Goal: Information Seeking & Learning: Compare options

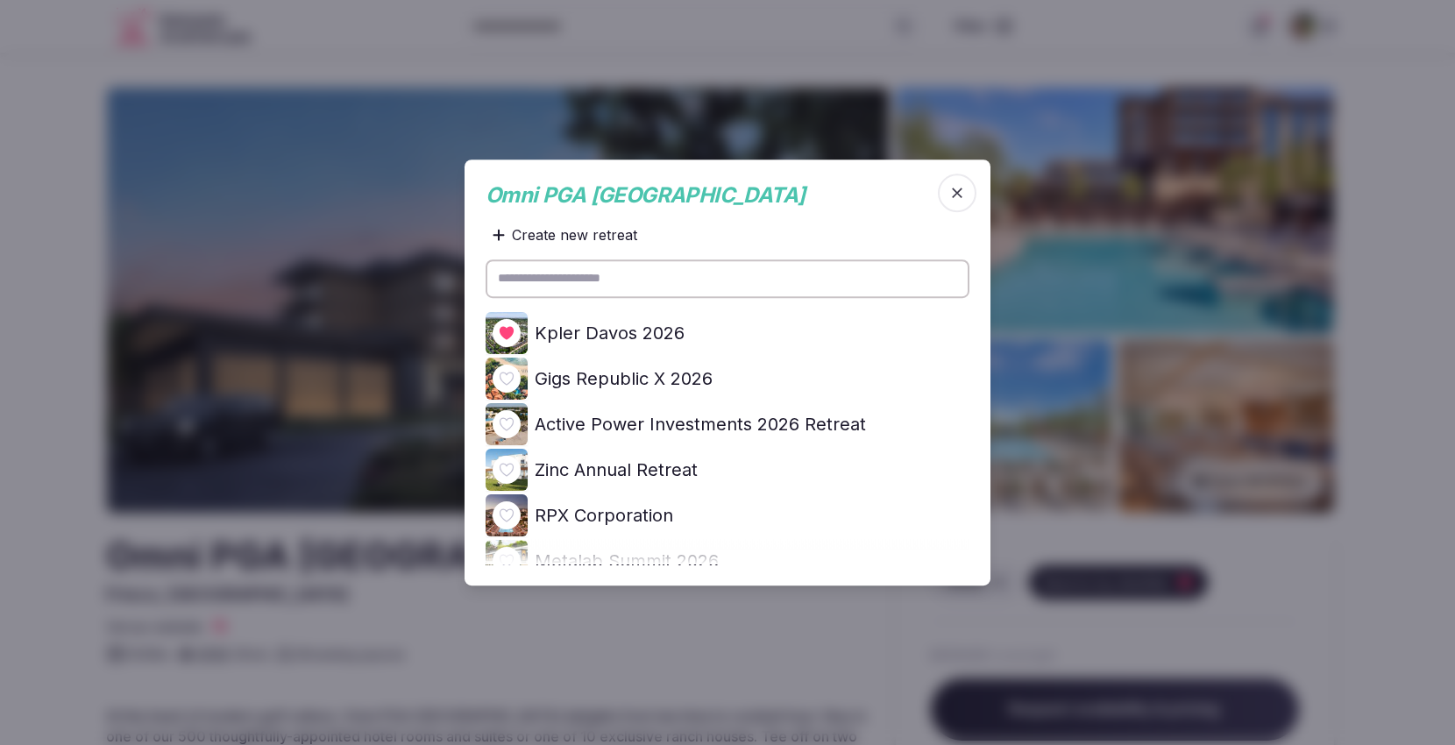
click at [1391, 128] on div at bounding box center [727, 372] width 1455 height 745
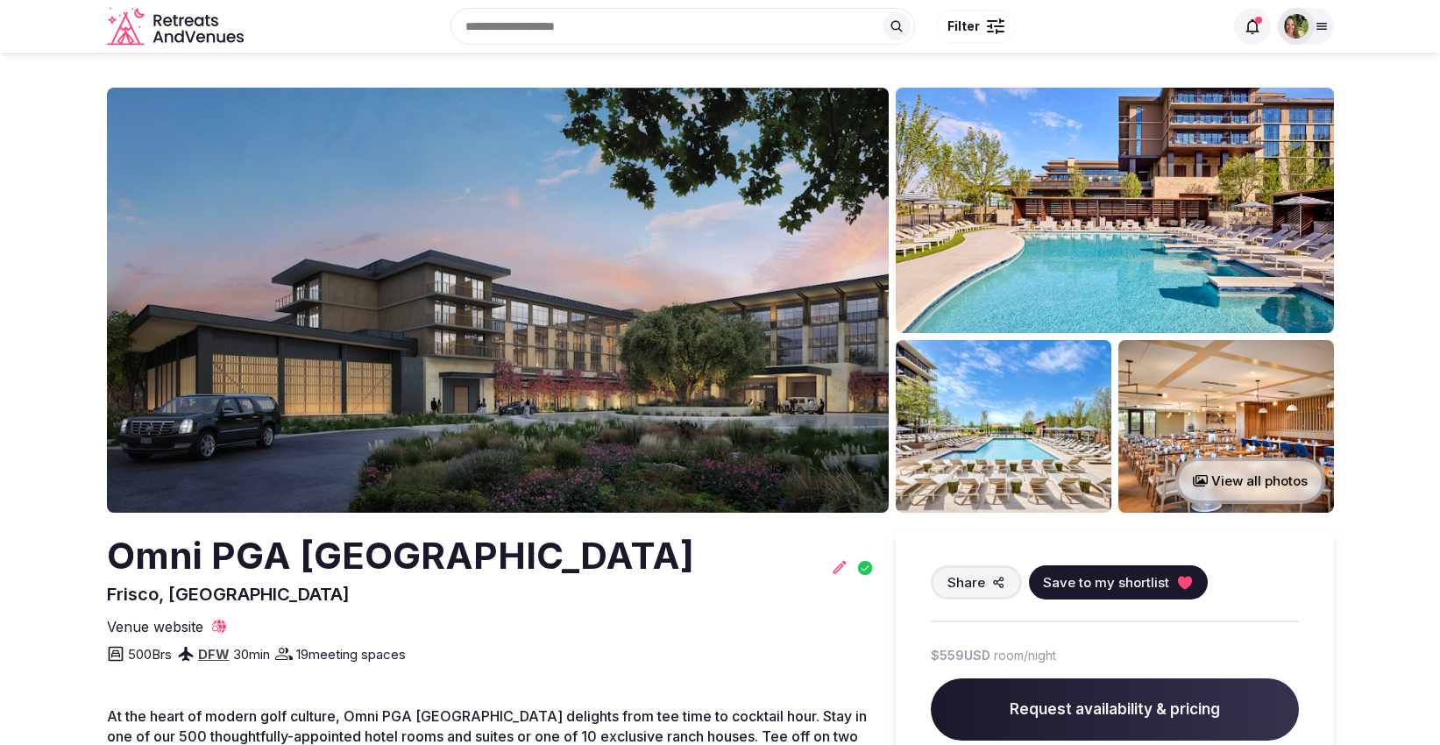
click at [1302, 27] on img at bounding box center [1296, 26] width 25 height 25
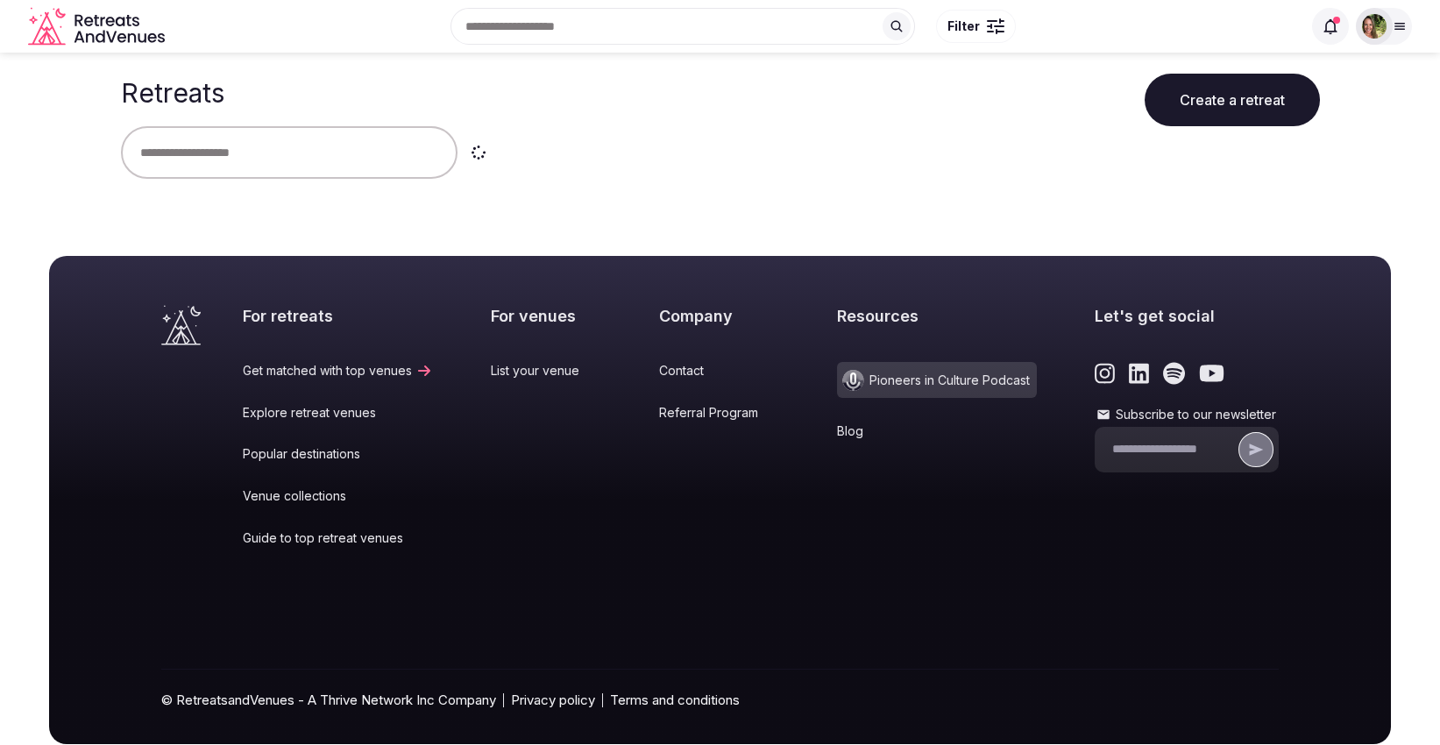
click at [217, 153] on input "text" at bounding box center [289, 152] width 337 height 53
type input "**********"
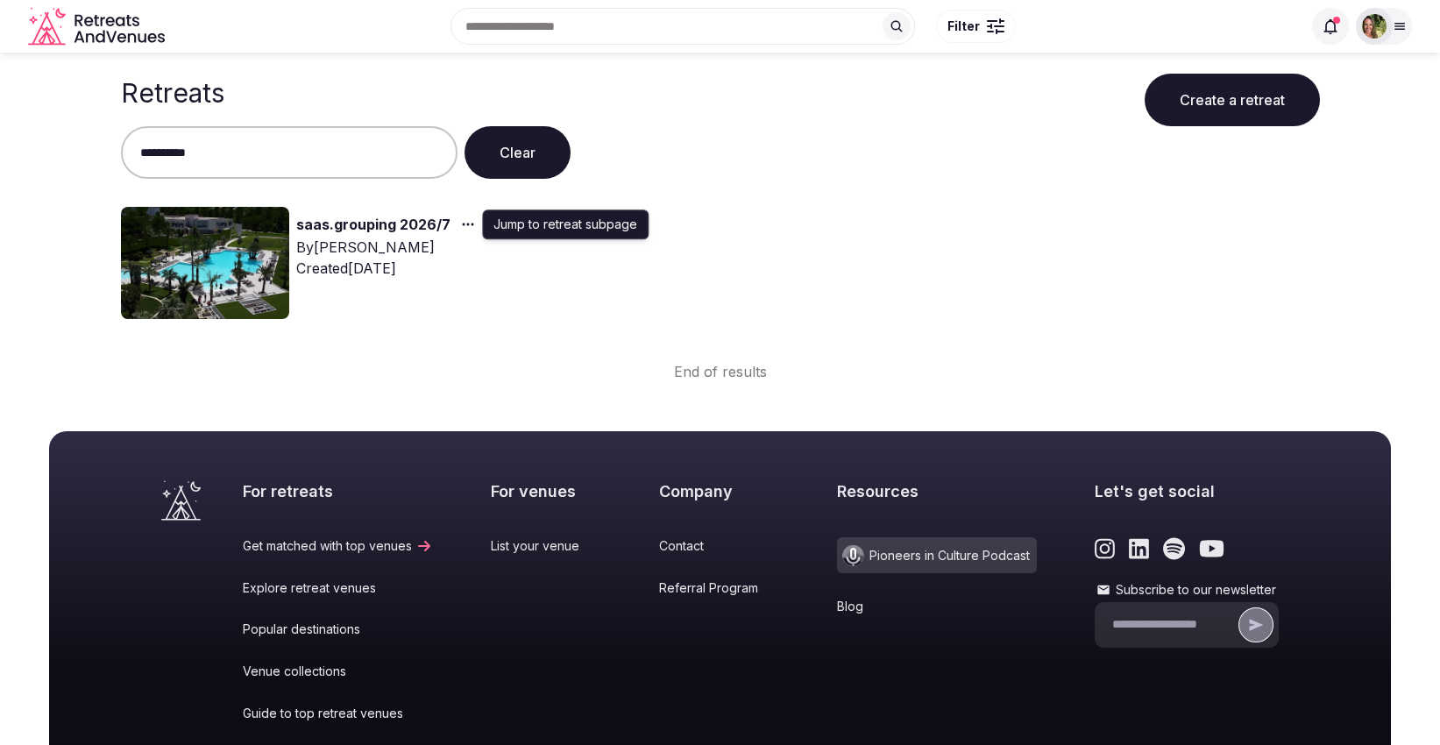
click at [465, 216] on div "button" at bounding box center [467, 224] width 32 height 21
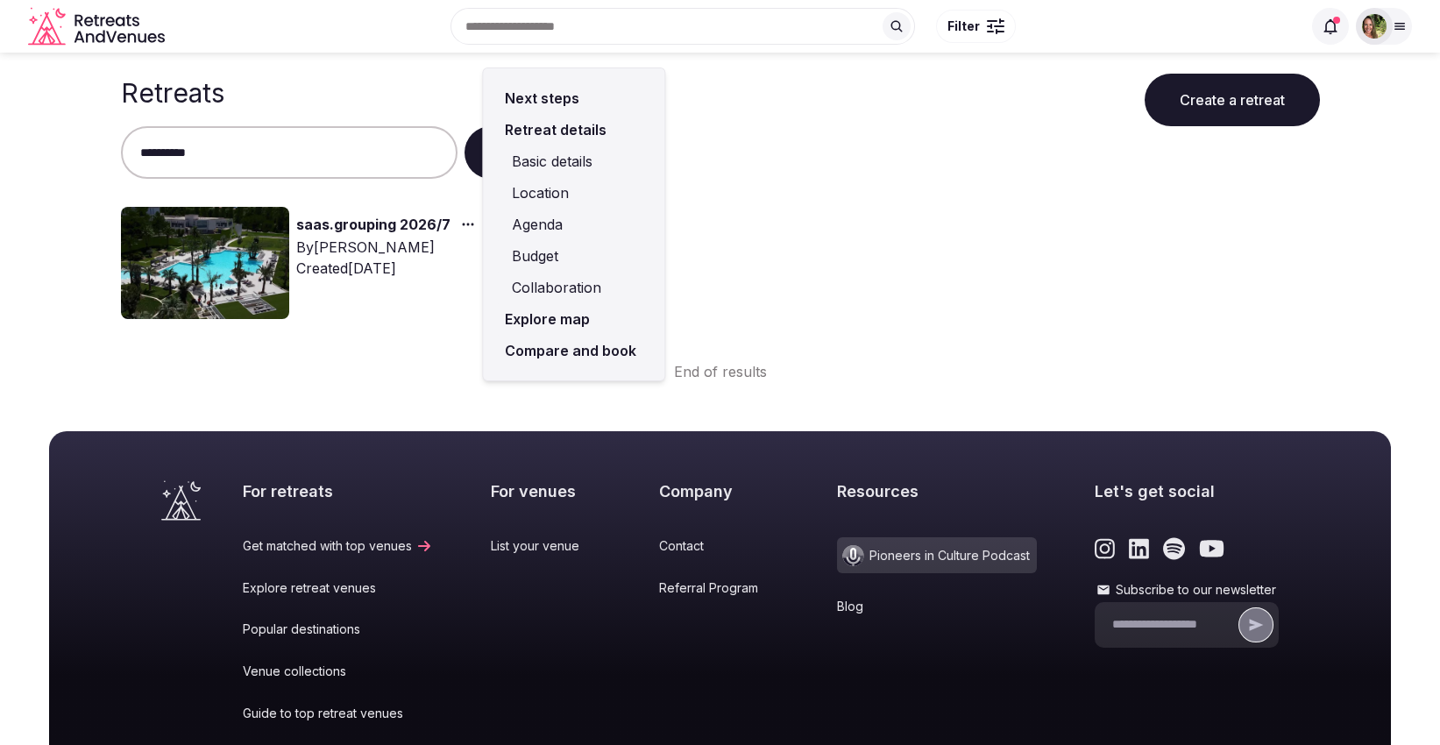
click at [556, 342] on link "Compare and book" at bounding box center [573, 351] width 153 height 32
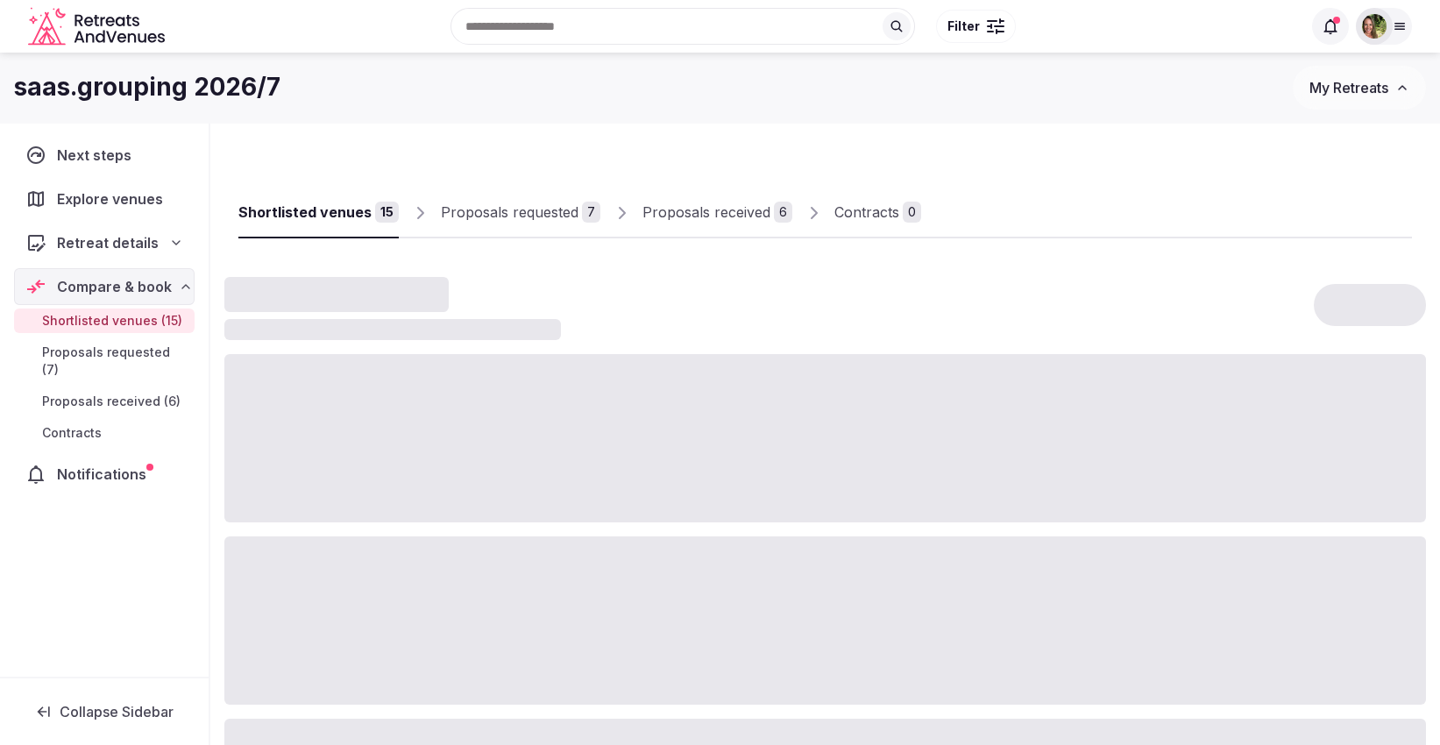
click at [689, 207] on div "Proposals received" at bounding box center [707, 212] width 128 height 21
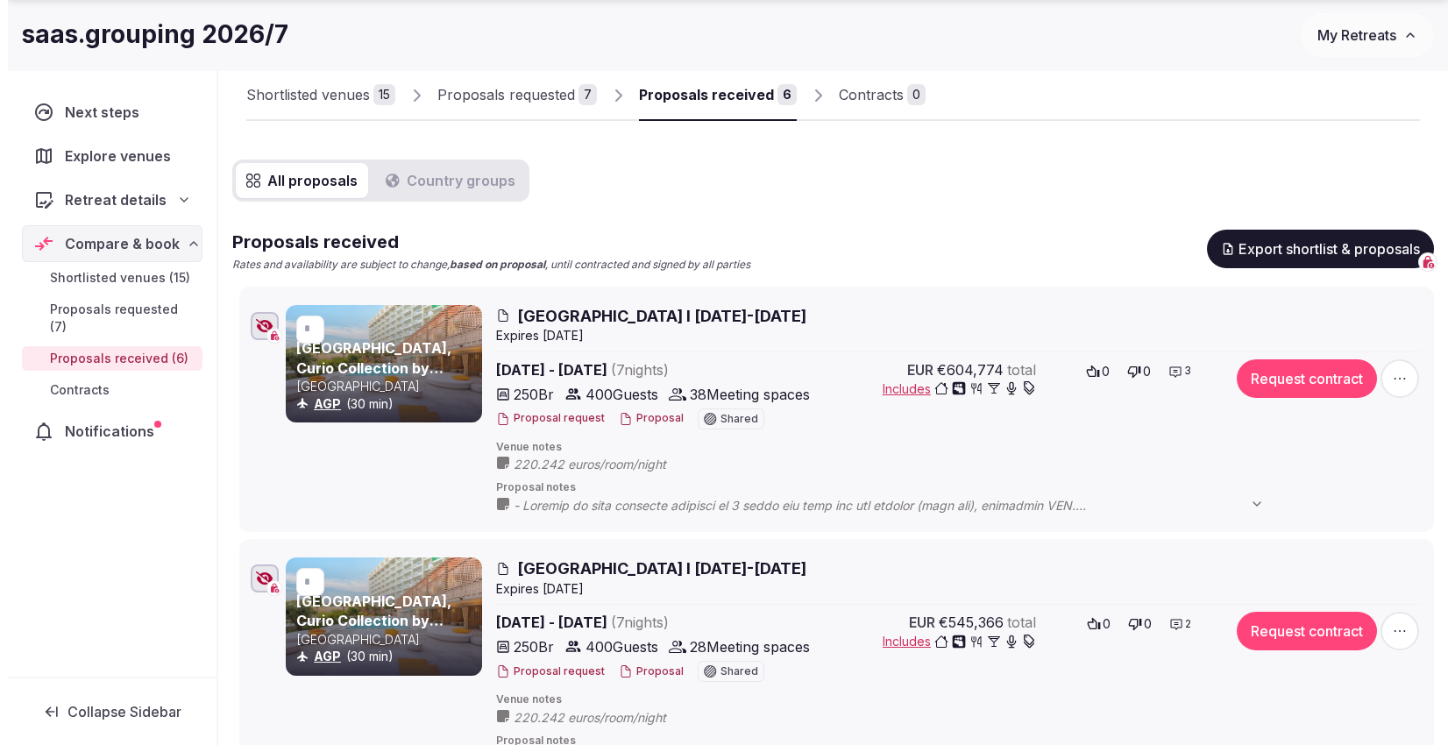
scroll to position [177, 0]
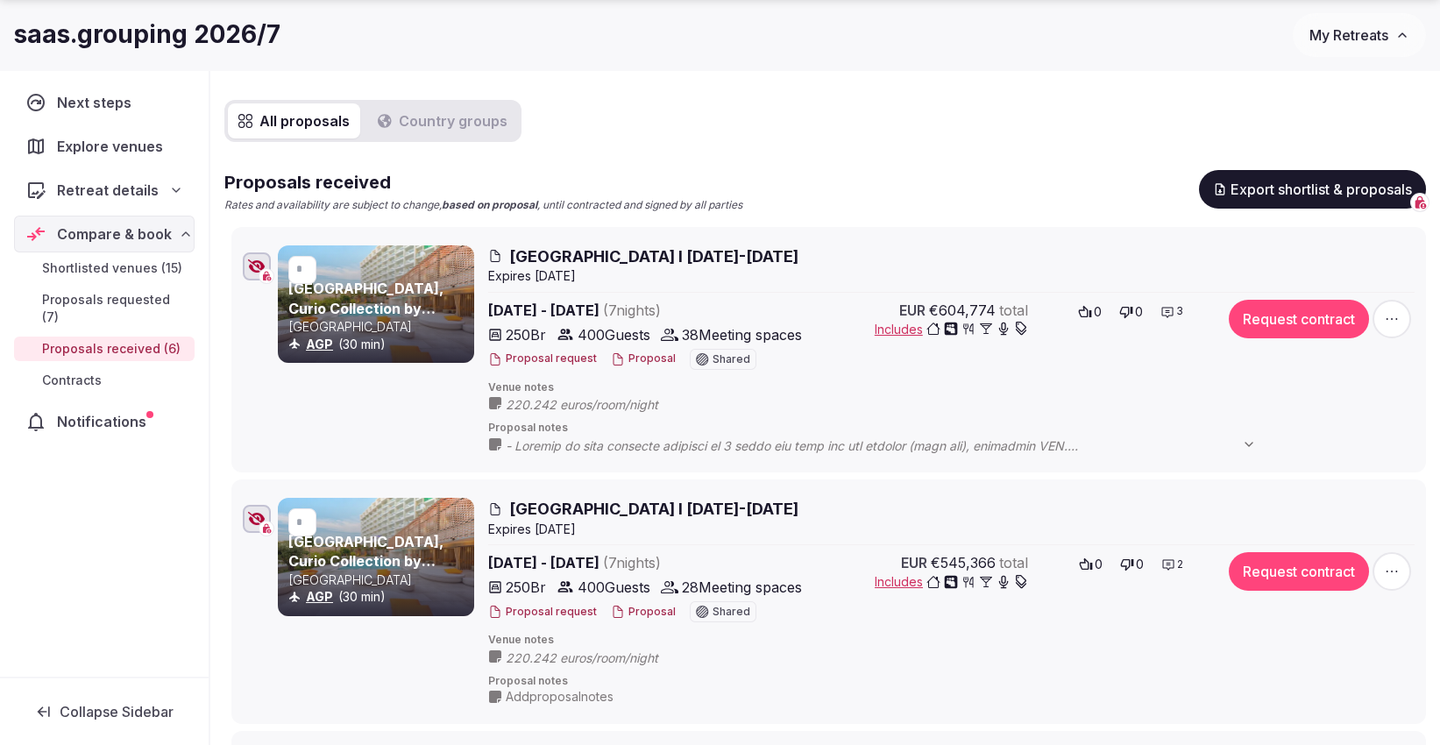
click at [649, 607] on button "Proposal" at bounding box center [643, 612] width 65 height 15
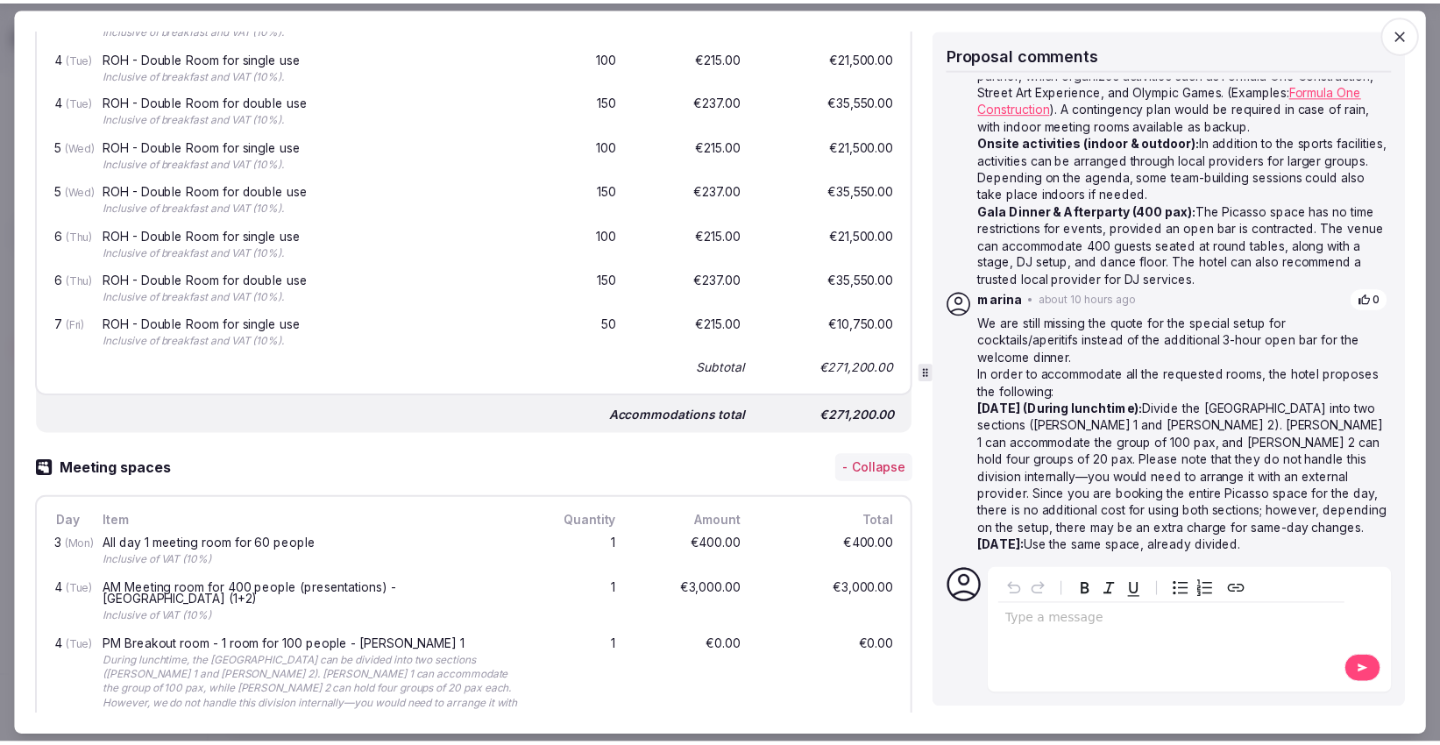
scroll to position [0, 0]
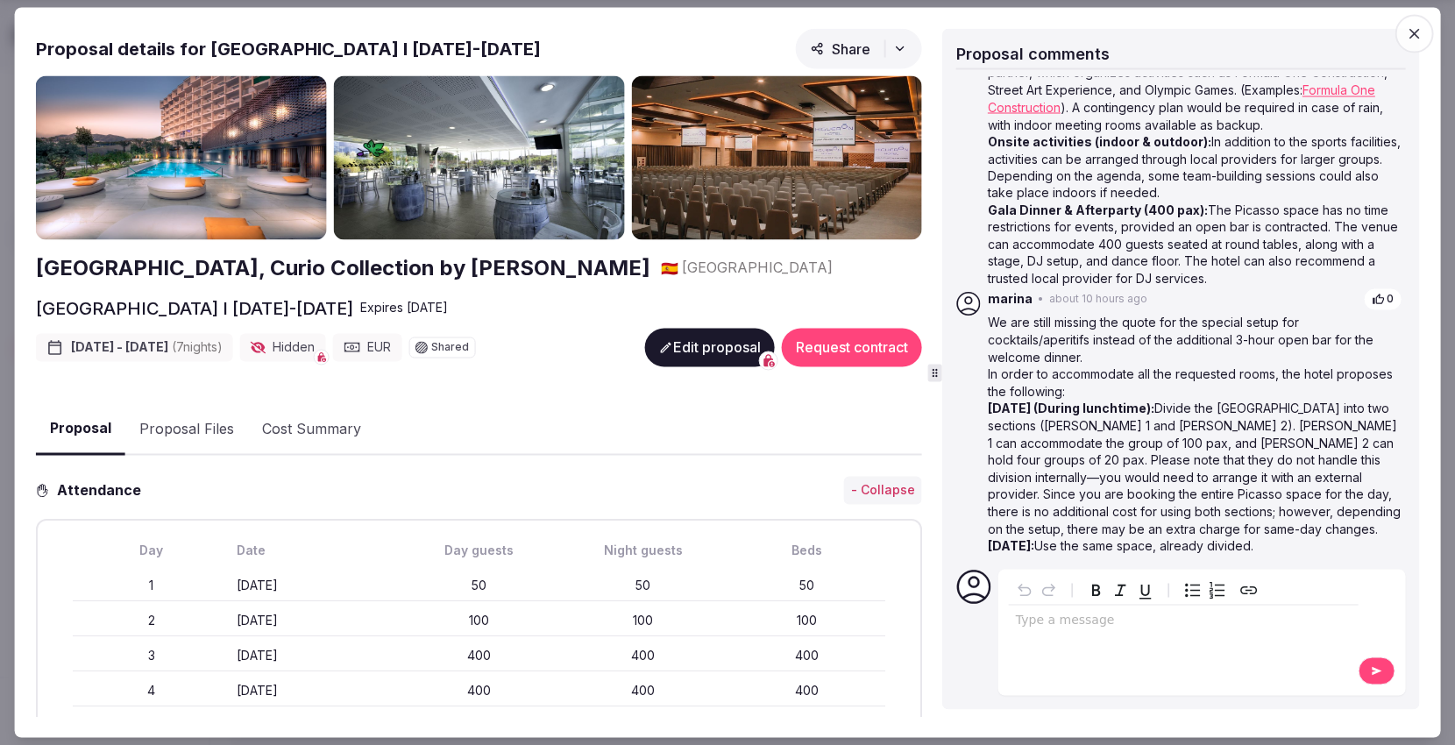
click at [1420, 35] on icon "button" at bounding box center [1414, 34] width 18 height 18
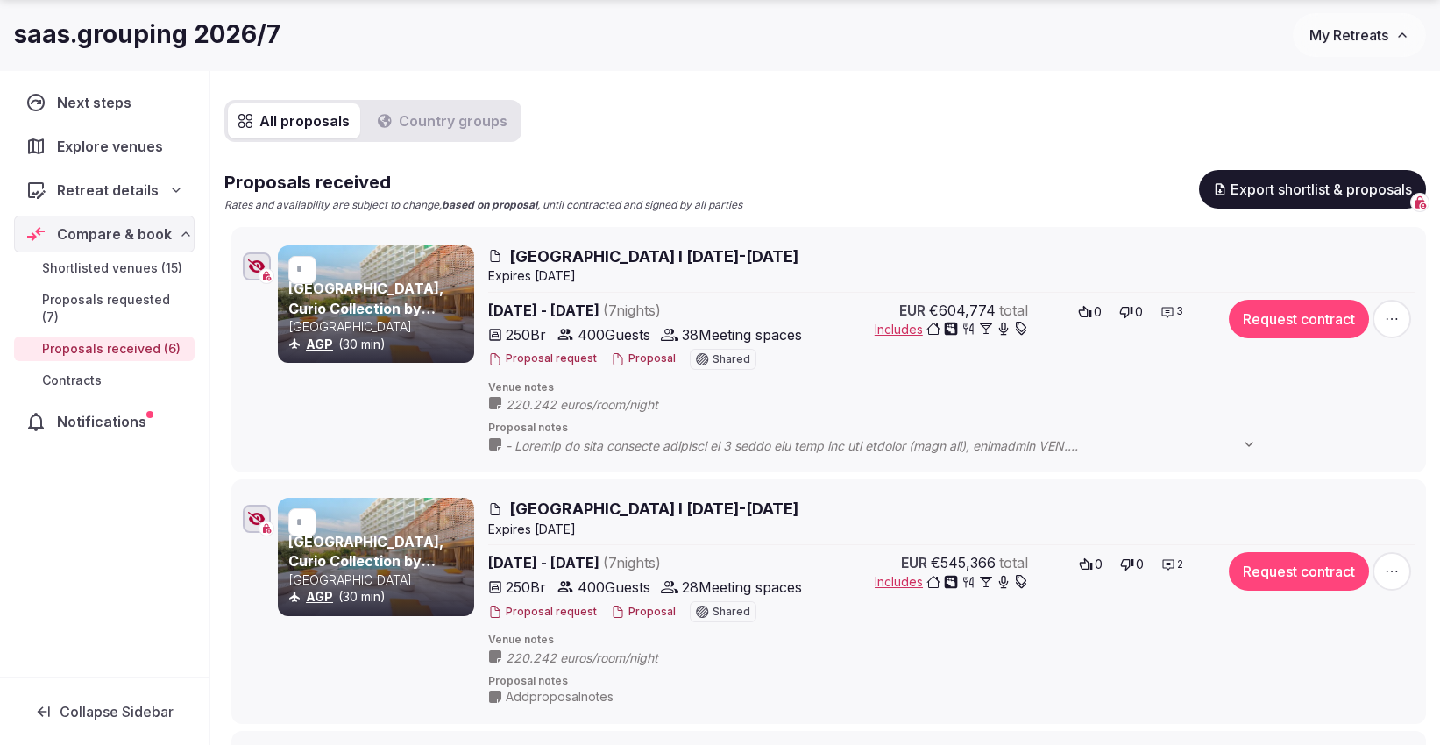
click at [246, 519] on div at bounding box center [257, 519] width 28 height 28
click at [257, 517] on icon "button" at bounding box center [257, 519] width 16 height 12
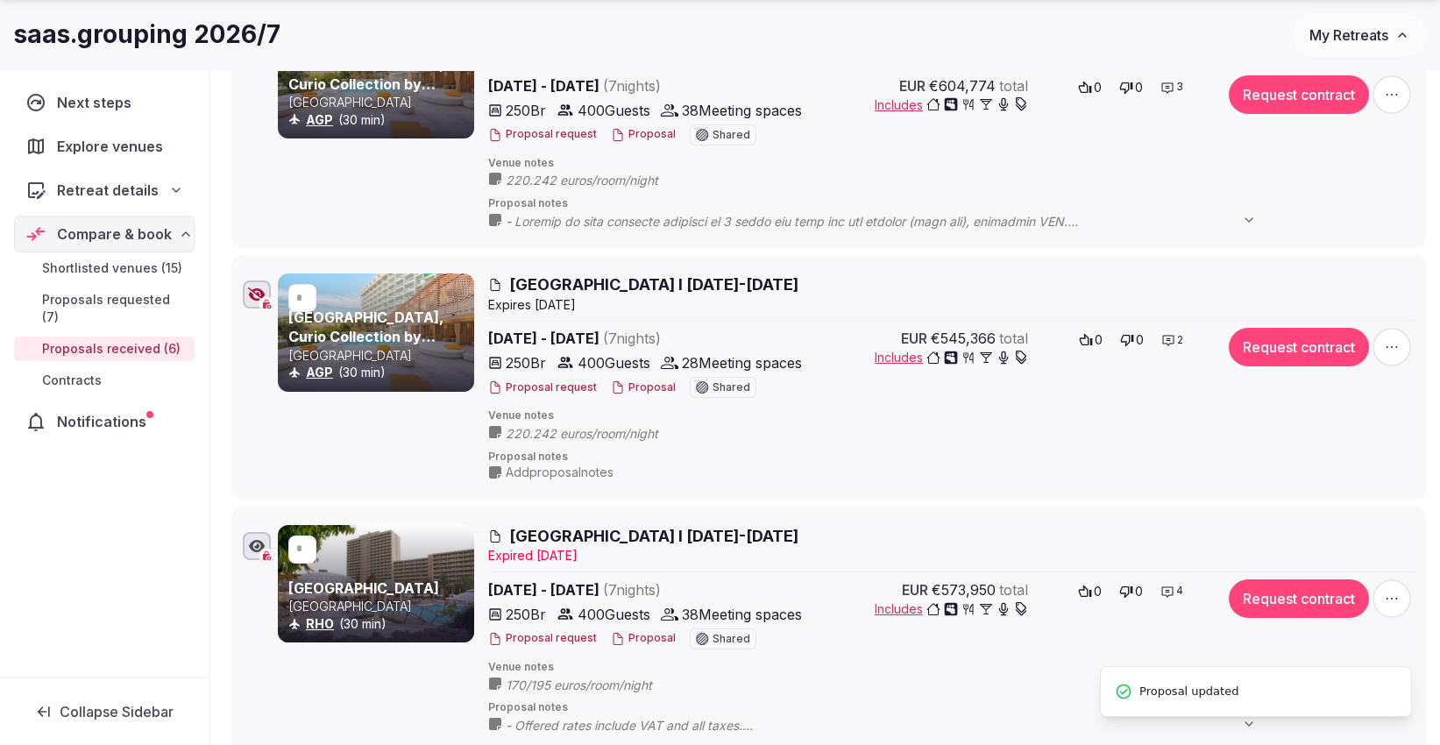
scroll to position [403, 0]
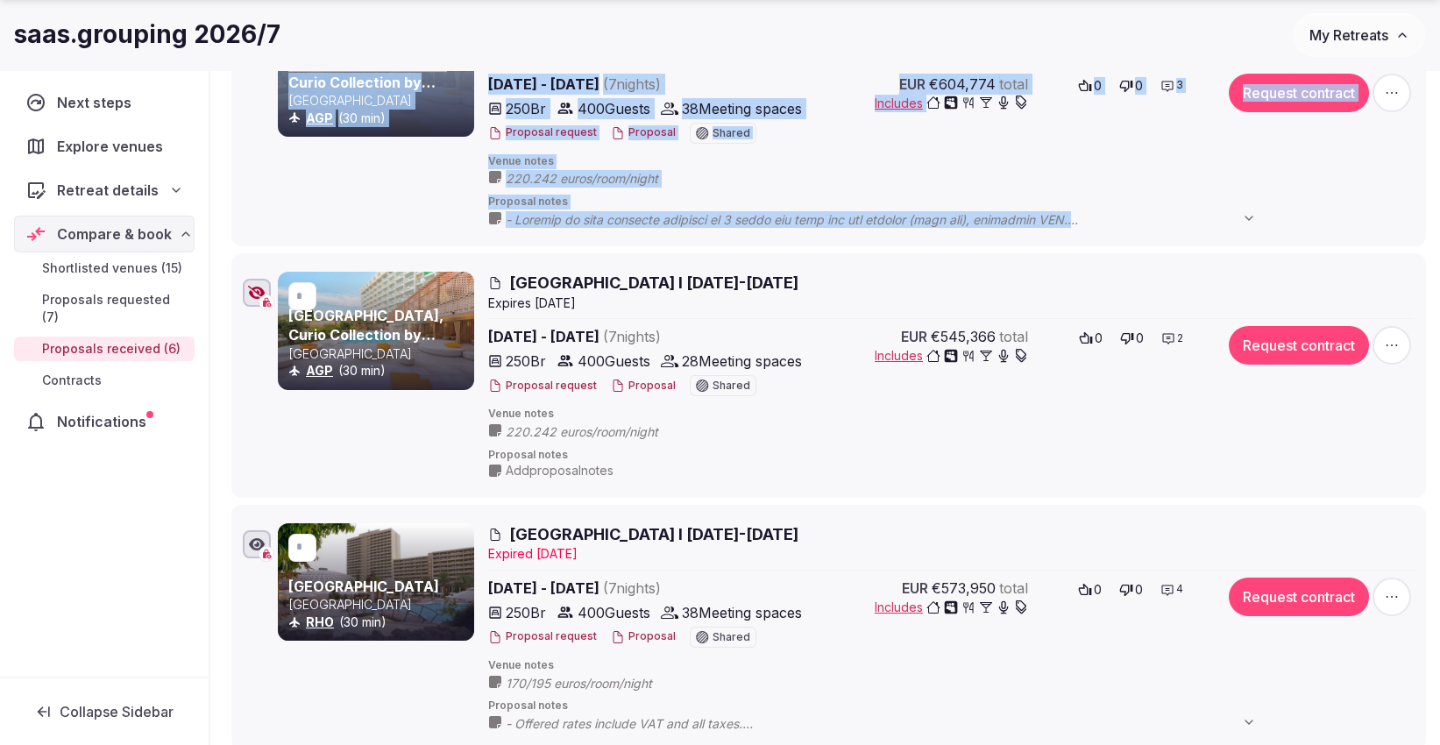
drag, startPoint x: 246, startPoint y: 285, endPoint x: 255, endPoint y: 87, distance: 198.3
click at [255, 87] on ul "* [GEOGRAPHIC_DATA], Curio Collection by Hilton Spain AGP (30 min) [GEOGRAPHIC_…" at bounding box center [825, 737] width 1202 height 1473
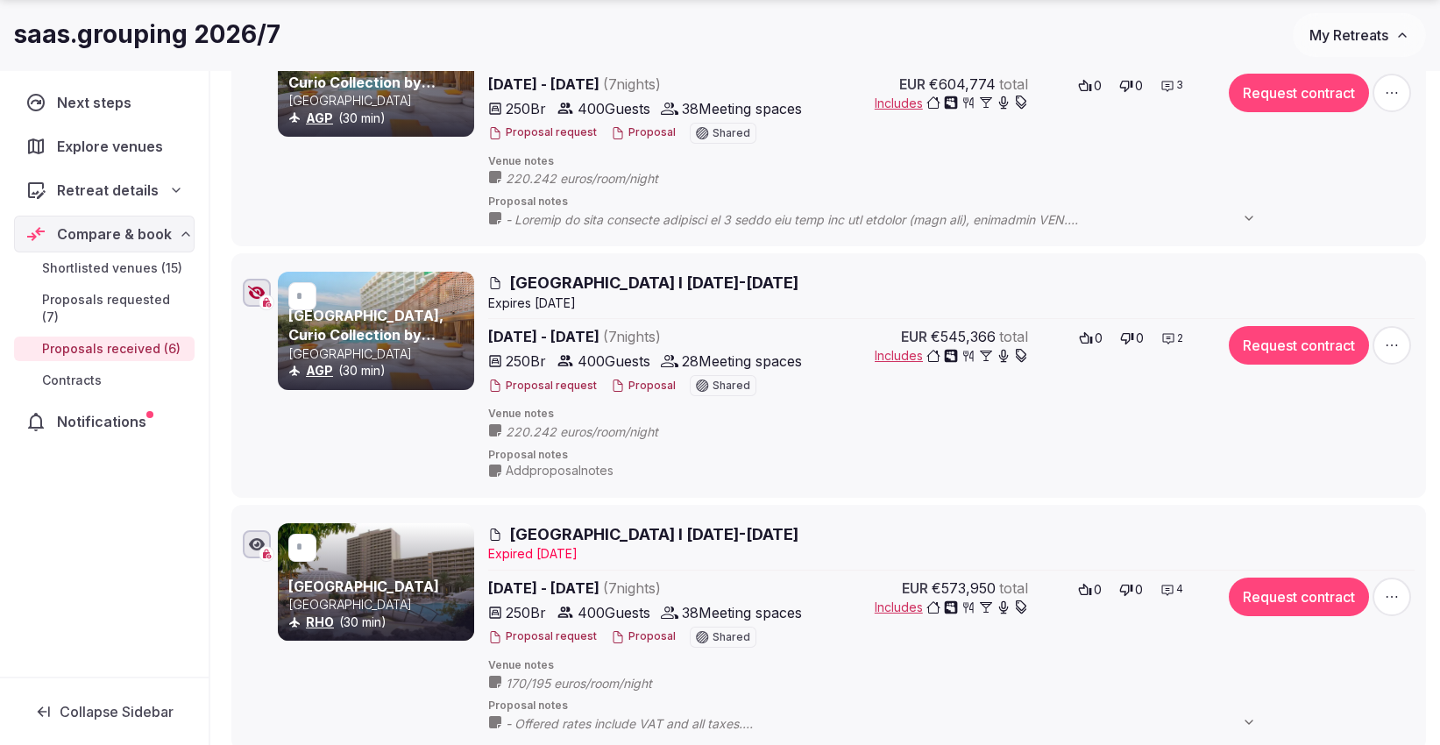
click at [165, 479] on div "Next steps Explore venues Retreat details Compare & book Shortlisted venues (15…" at bounding box center [104, 373] width 209 height 607
click at [305, 304] on input "*" at bounding box center [310, 296] width 28 height 28
drag, startPoint x: 310, startPoint y: 292, endPoint x: 267, endPoint y: 296, distance: 43.2
click at [267, 296] on div "* [GEOGRAPHIC_DATA], Curio Collection by Hilton Spain AGP (30 min) [GEOGRAPHIC_…" at bounding box center [828, 375] width 1179 height 215
click at [300, 379] on div at bounding box center [376, 330] width 196 height 117
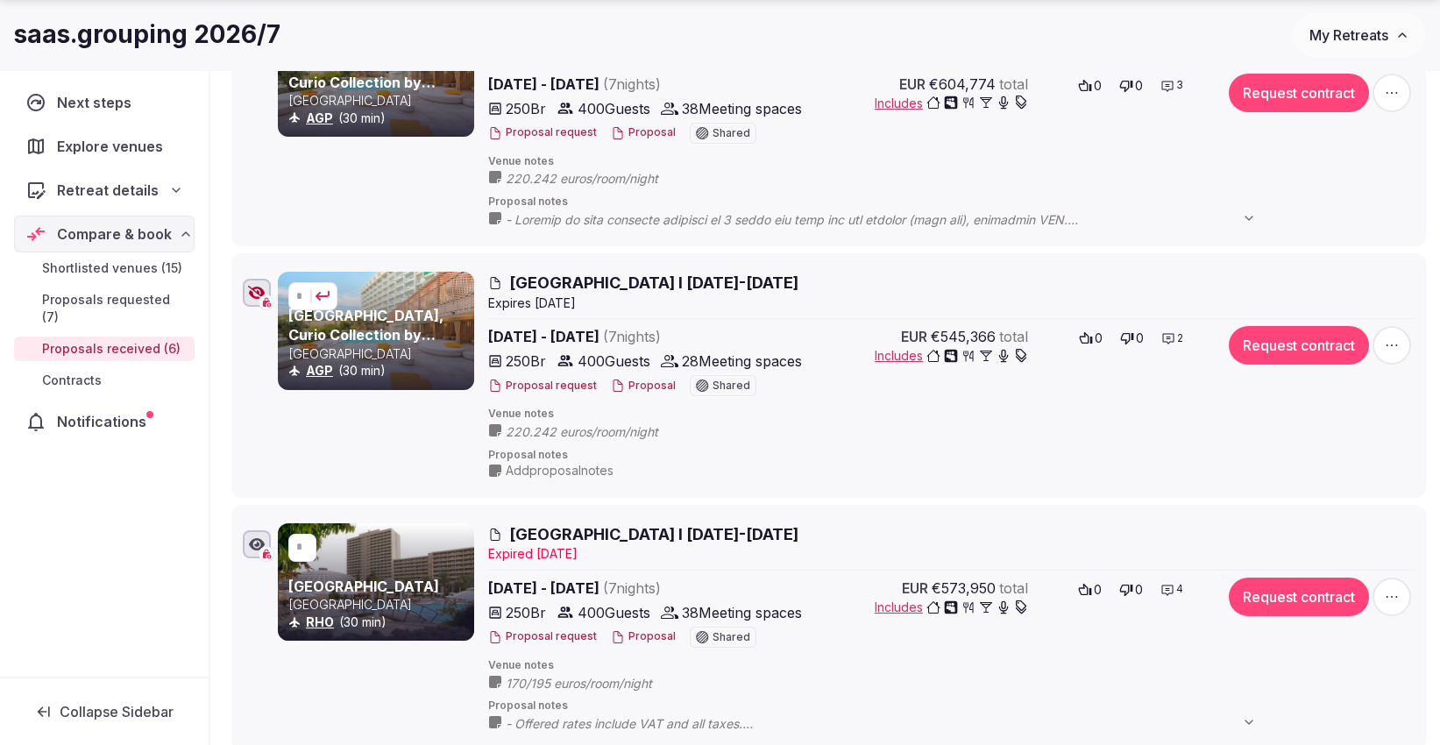
click at [302, 295] on input "*" at bounding box center [310, 296] width 28 height 28
click at [325, 290] on button "submit" at bounding box center [323, 296] width 14 height 14
click at [99, 544] on div "Next steps Explore venues Retreat details Compare & book Shortlisted venues (15…" at bounding box center [104, 373] width 209 height 607
type input "*"
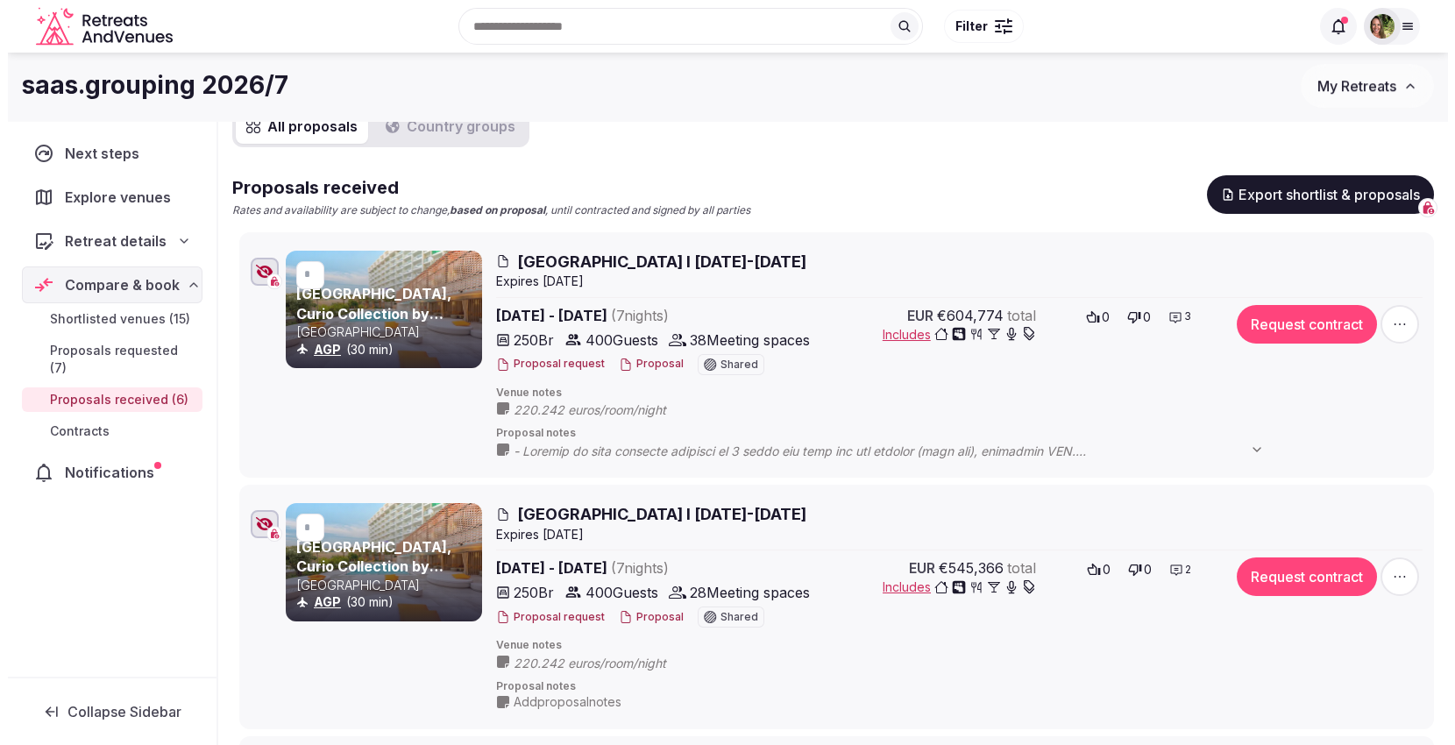
scroll to position [142, 0]
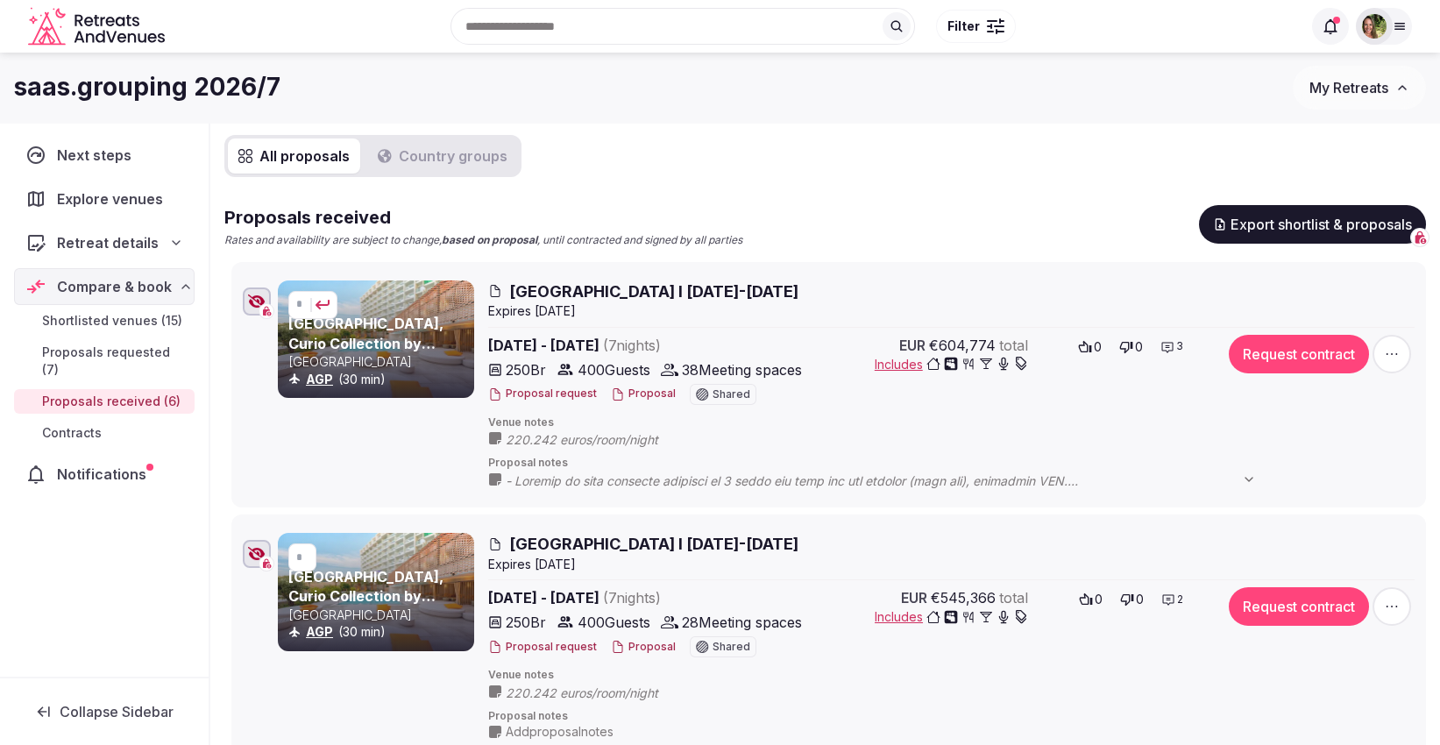
click at [302, 301] on input "*" at bounding box center [310, 305] width 28 height 28
drag, startPoint x: 305, startPoint y: 554, endPoint x: 284, endPoint y: 557, distance: 21.2
click at [284, 557] on div "* [GEOGRAPHIC_DATA], Curio Collection by Hilton Spain AGP (30 min)" at bounding box center [376, 637] width 196 height 208
type input "*"
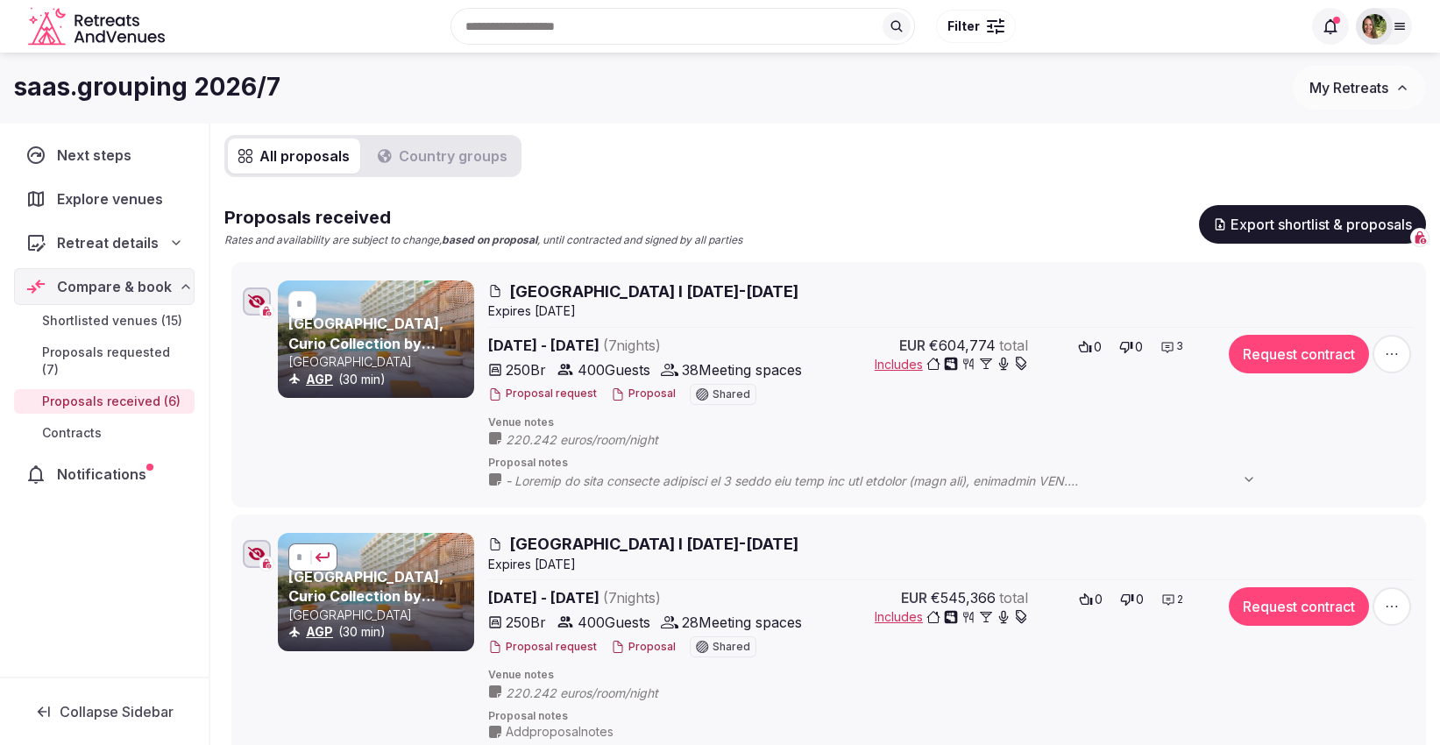
type input "*"
click at [316, 551] on button "submit" at bounding box center [323, 558] width 14 height 14
type input "*"
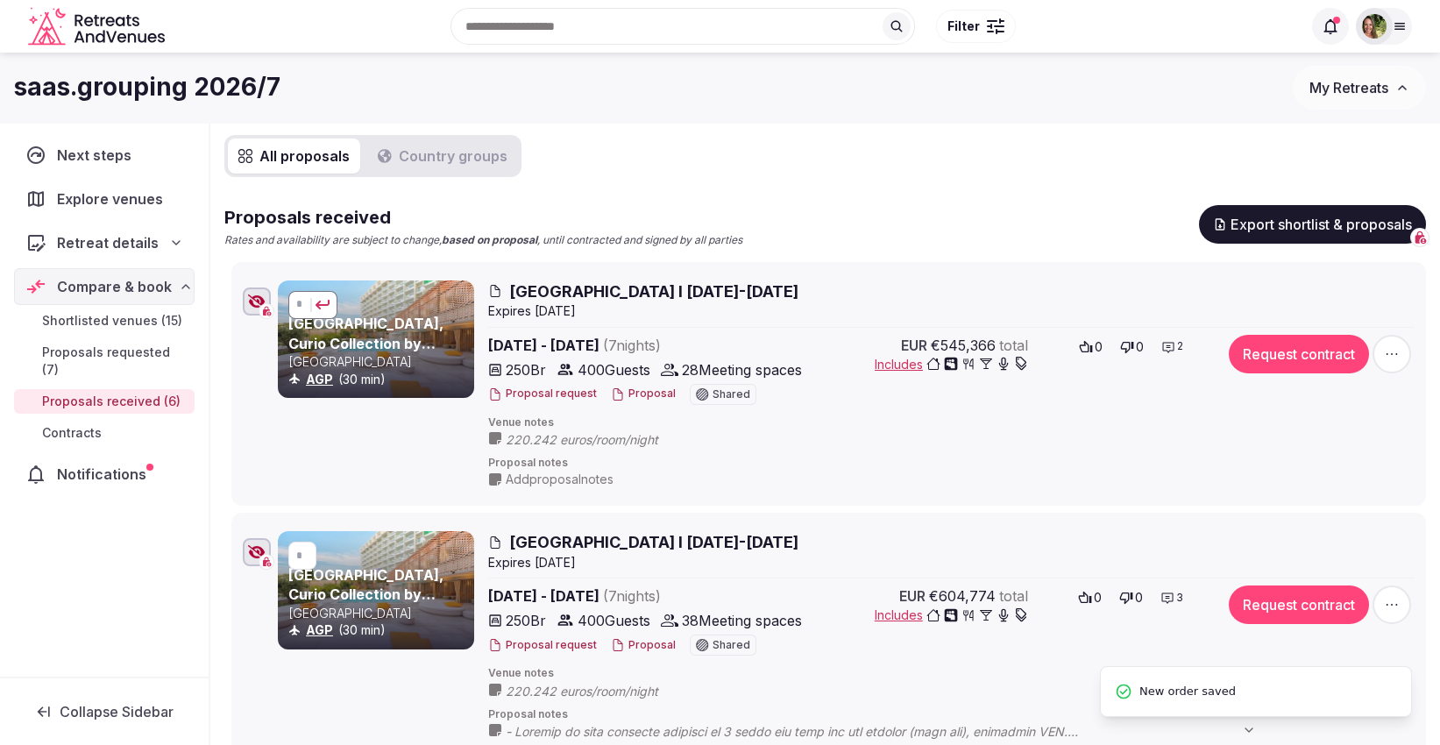
click at [250, 297] on icon "button" at bounding box center [257, 302] width 18 height 14
click at [628, 389] on button "Proposal" at bounding box center [643, 394] width 65 height 15
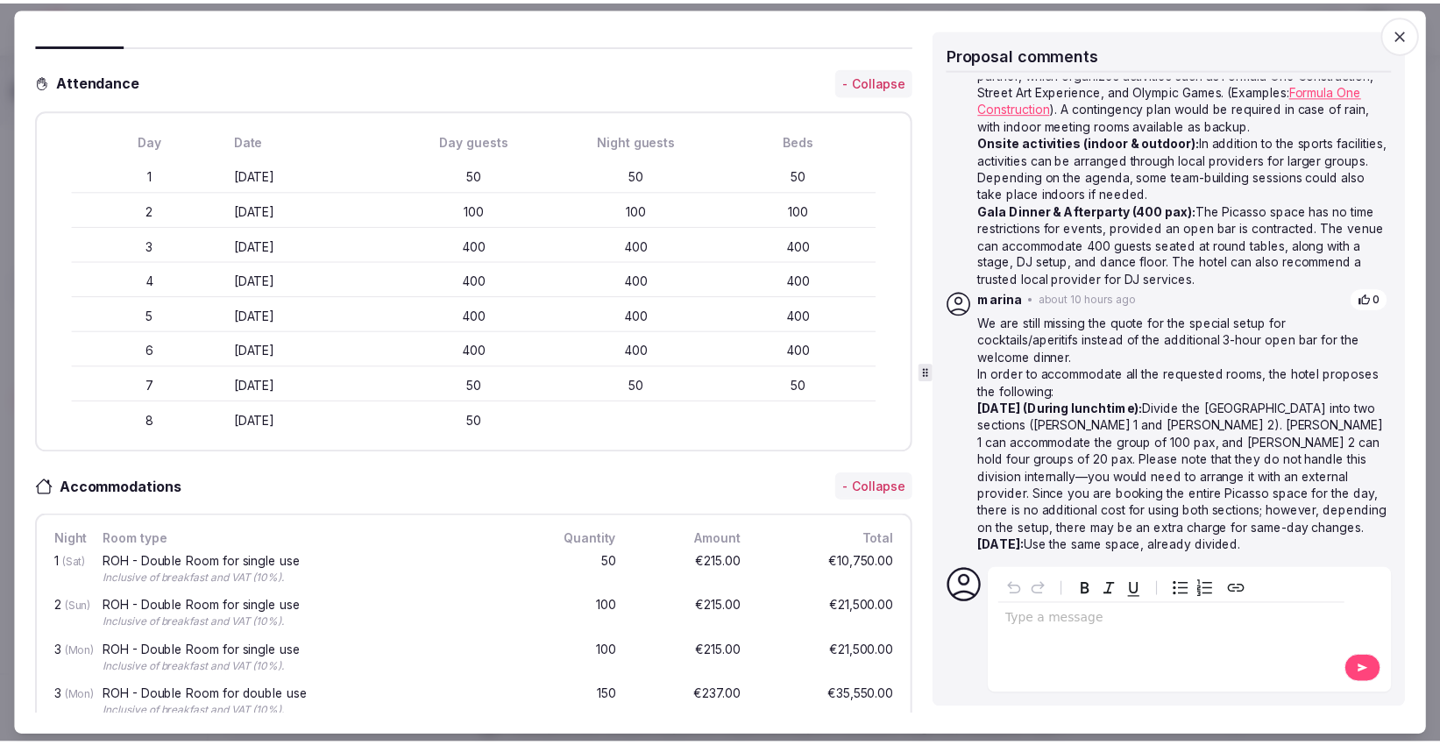
scroll to position [0, 0]
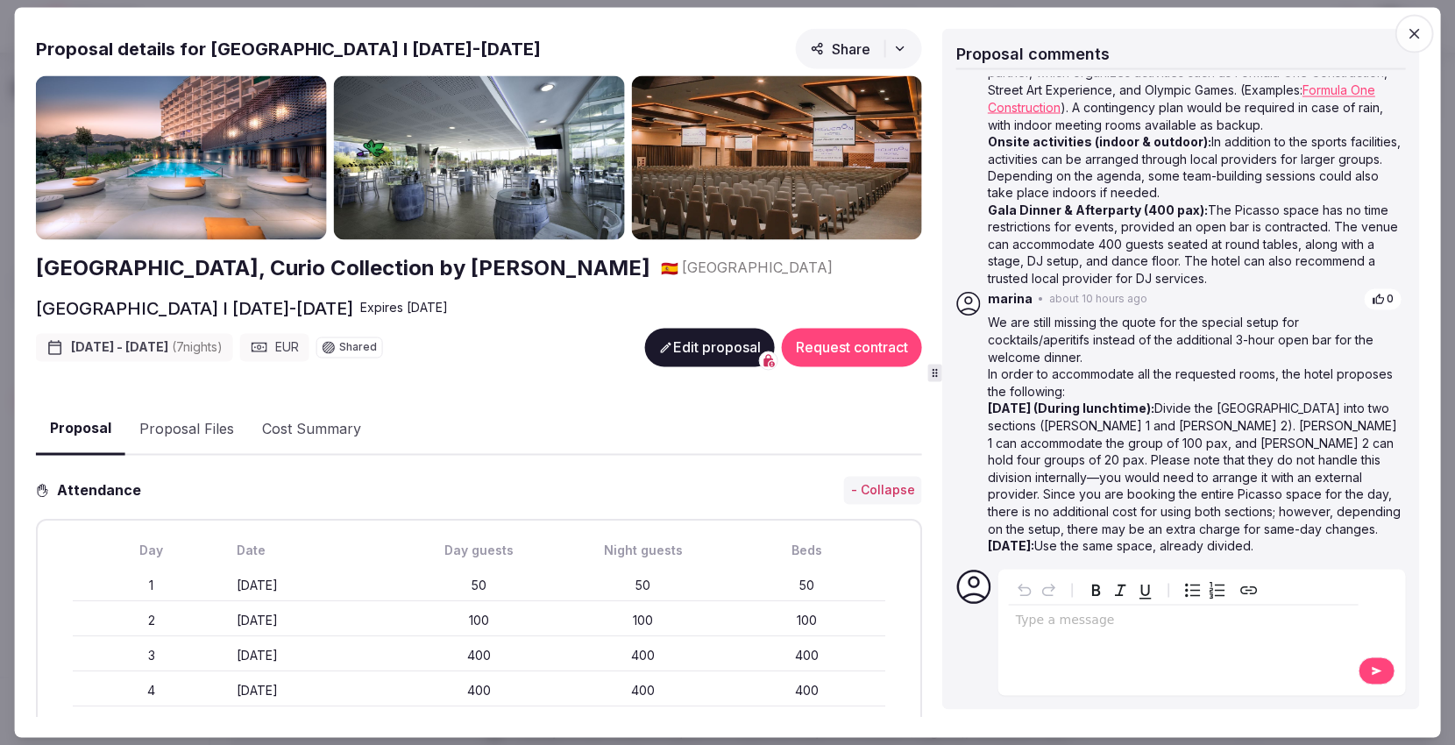
click at [1422, 35] on icon "button" at bounding box center [1414, 34] width 18 height 18
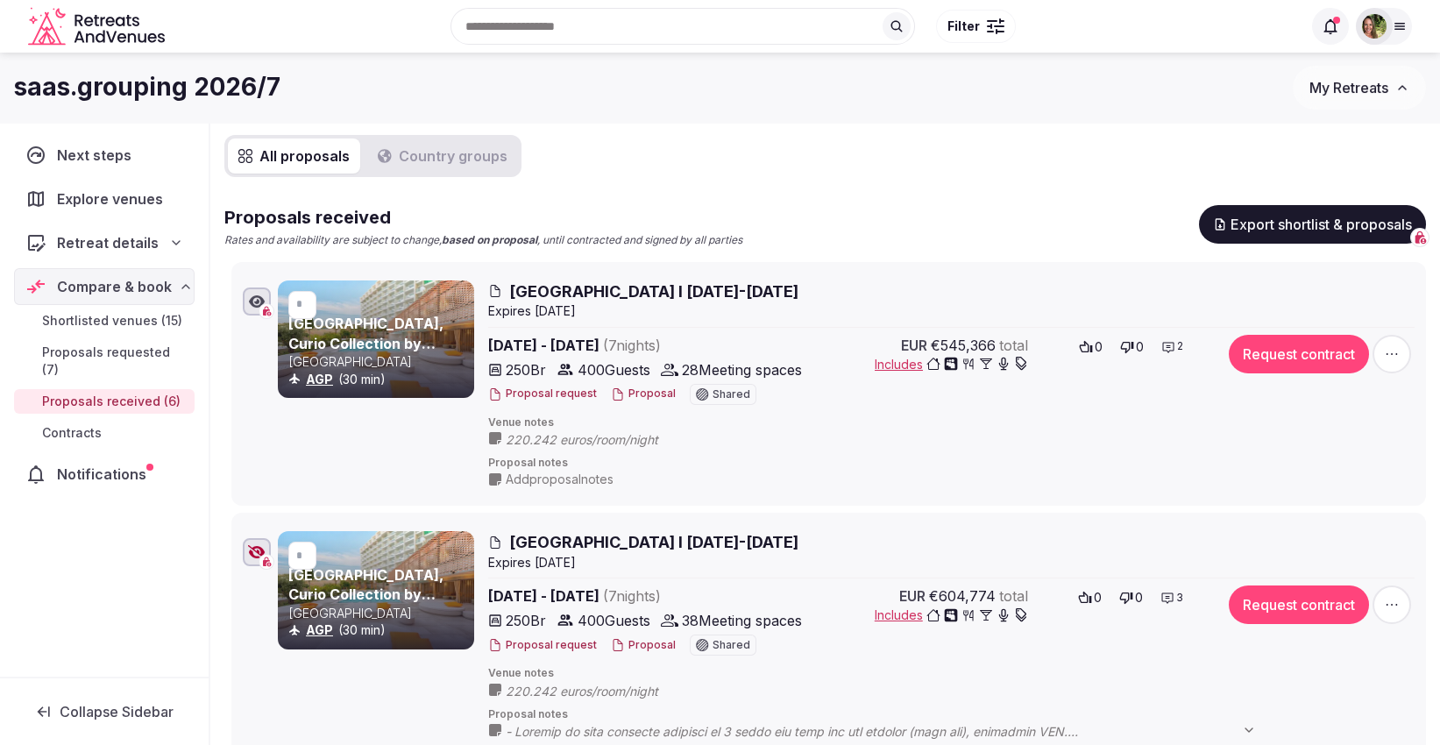
click at [636, 389] on button "Proposal" at bounding box center [643, 394] width 65 height 15
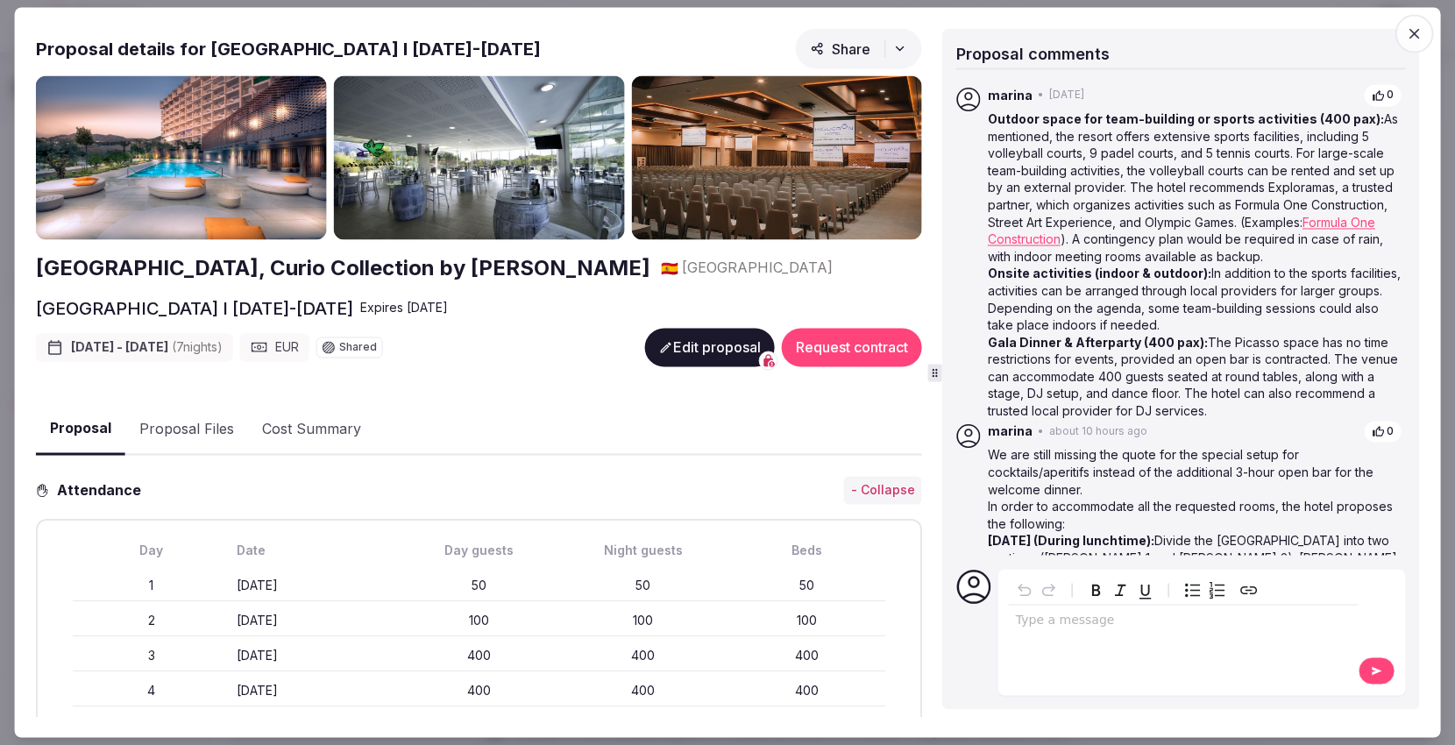
click at [1406, 34] on icon "button" at bounding box center [1414, 34] width 18 height 18
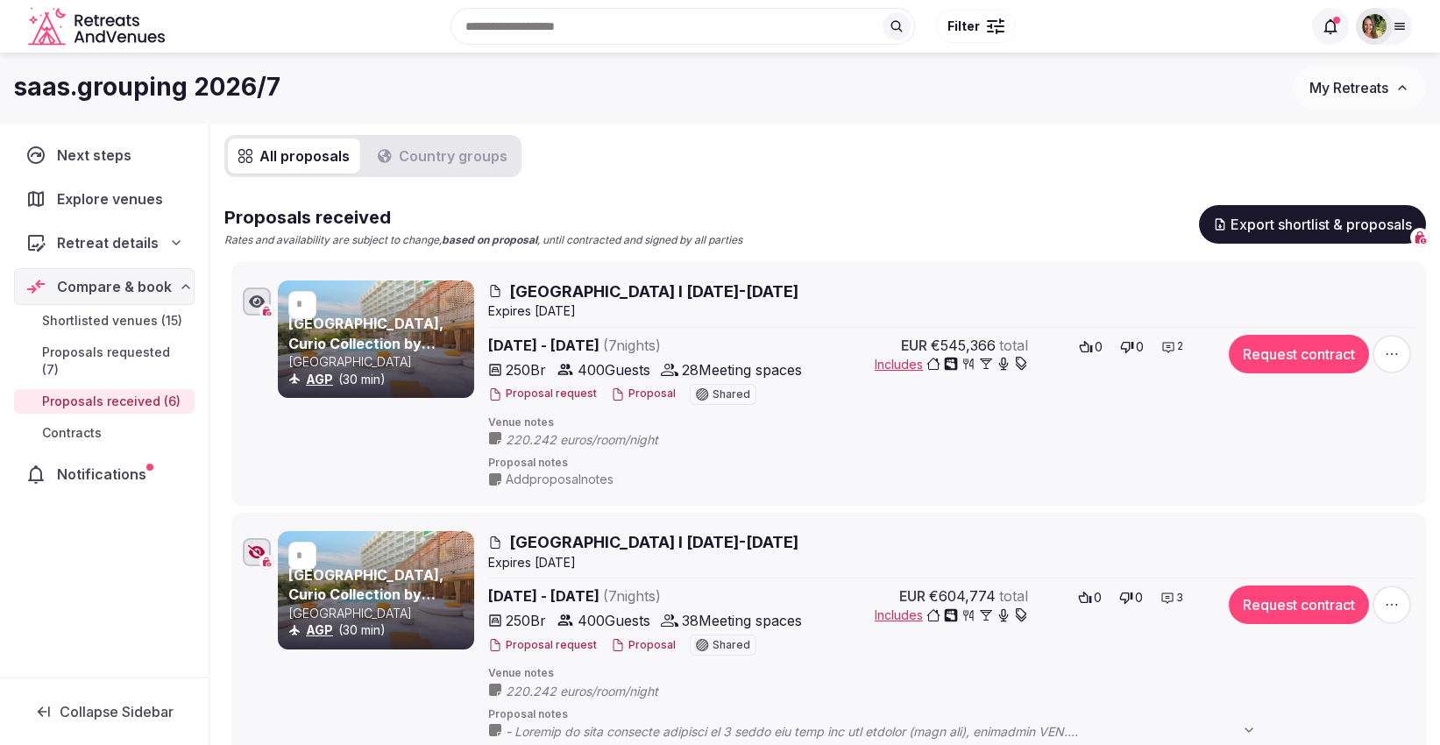
click at [528, 434] on span "220.242 euros/room/night" at bounding box center [600, 440] width 188 height 18
click at [0, 0] on icon at bounding box center [0, 0] width 0 height 0
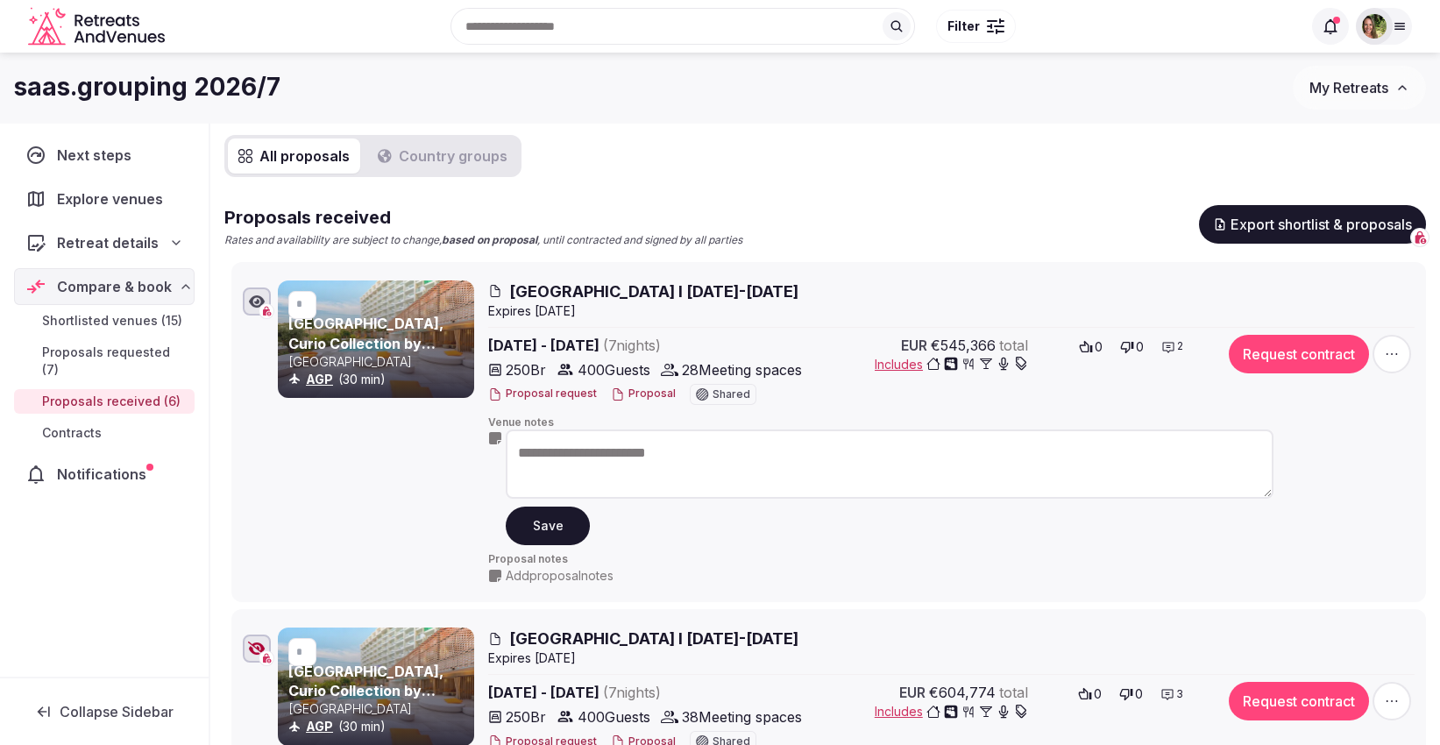
drag, startPoint x: 744, startPoint y: 455, endPoint x: 506, endPoint y: 462, distance: 238.5
click at [506, 462] on textarea "**********" at bounding box center [890, 464] width 768 height 69
click at [561, 523] on button "Save" at bounding box center [548, 526] width 84 height 39
